Goal: Navigation & Orientation: Find specific page/section

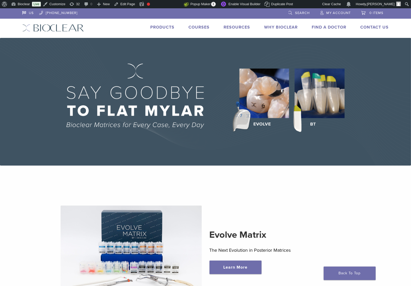
click at [161, 28] on link "Products" at bounding box center [162, 27] width 24 height 5
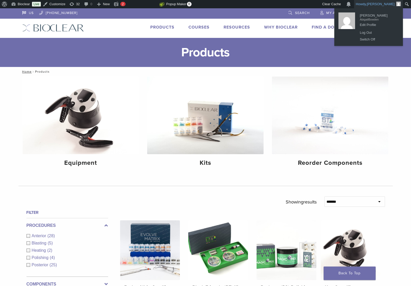
click at [397, 5] on img "Toolbar" at bounding box center [398, 4] width 5 height 5
click at [365, 35] on link "Log Out" at bounding box center [378, 32] width 42 height 7
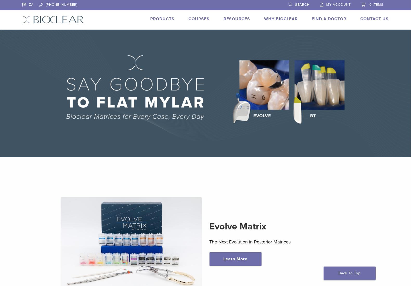
click at [164, 20] on link "Products" at bounding box center [162, 18] width 24 height 5
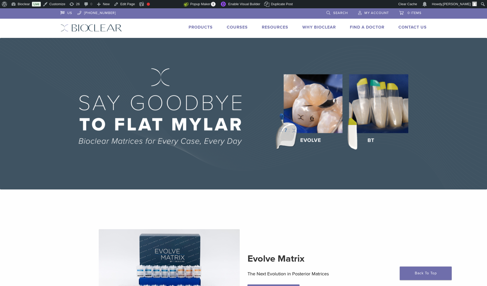
scroll to position [935, 0]
